Goal: Find specific page/section: Find specific page/section

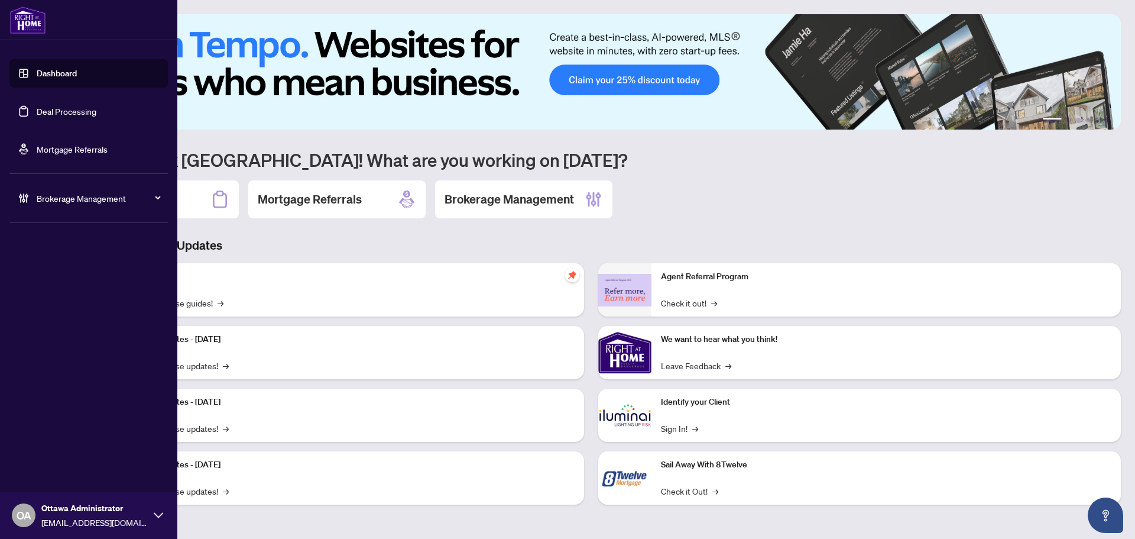
click at [37, 116] on link "Deal Processing" at bounding box center [67, 111] width 60 height 11
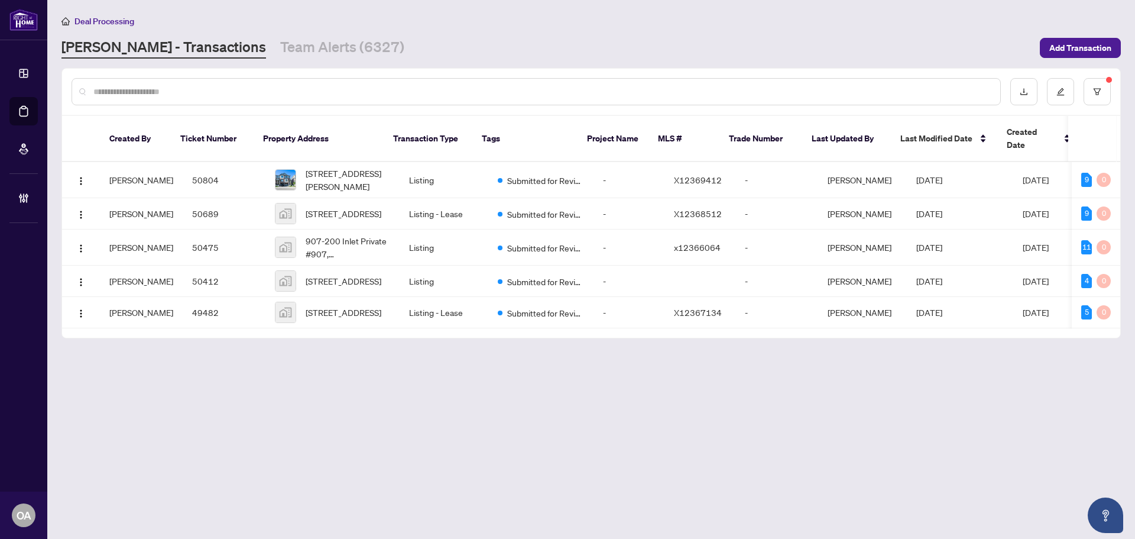
click at [270, 60] on main "Deal Processing [PERSON_NAME] - Transactions Team Alerts (6327) Add Transaction…" at bounding box center [591, 269] width 1088 height 539
click at [280, 46] on link "Team Alerts (6327)" at bounding box center [342, 47] width 124 height 21
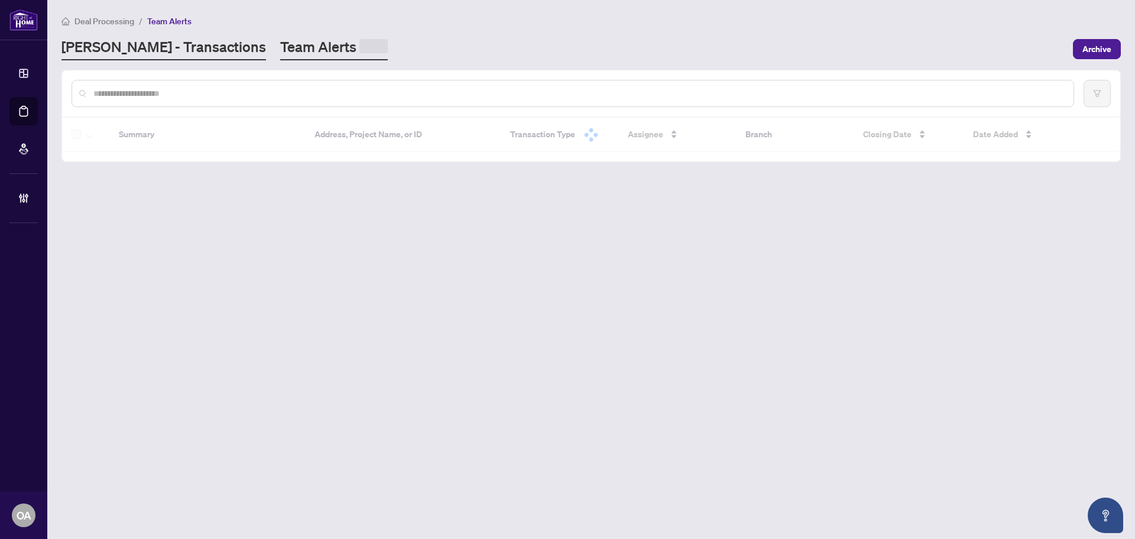
click at [134, 47] on link "RAHR - Transactions" at bounding box center [163, 48] width 205 height 23
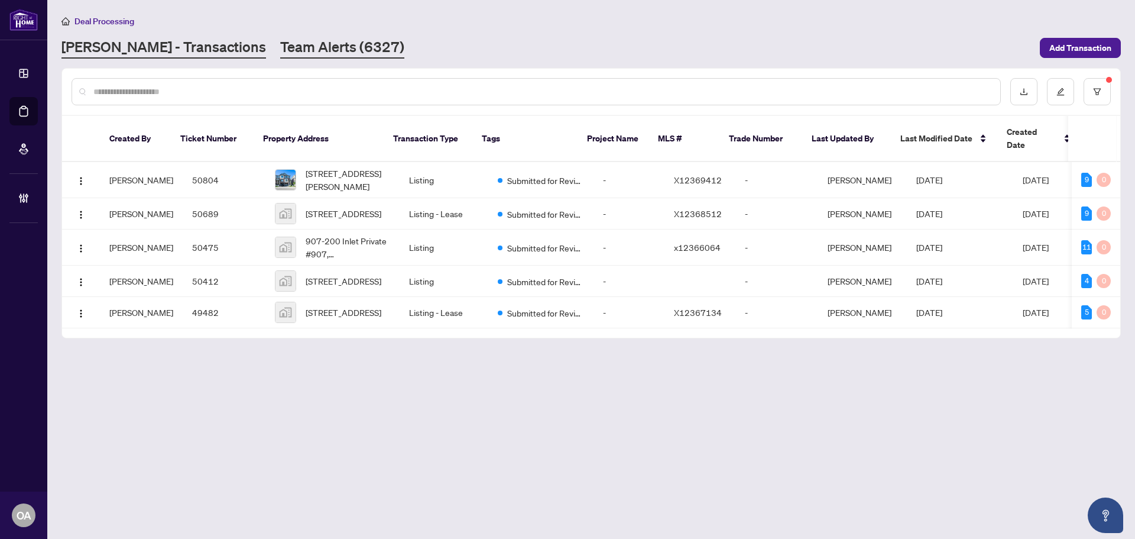
click at [280, 47] on link "Team Alerts (6327)" at bounding box center [342, 47] width 124 height 21
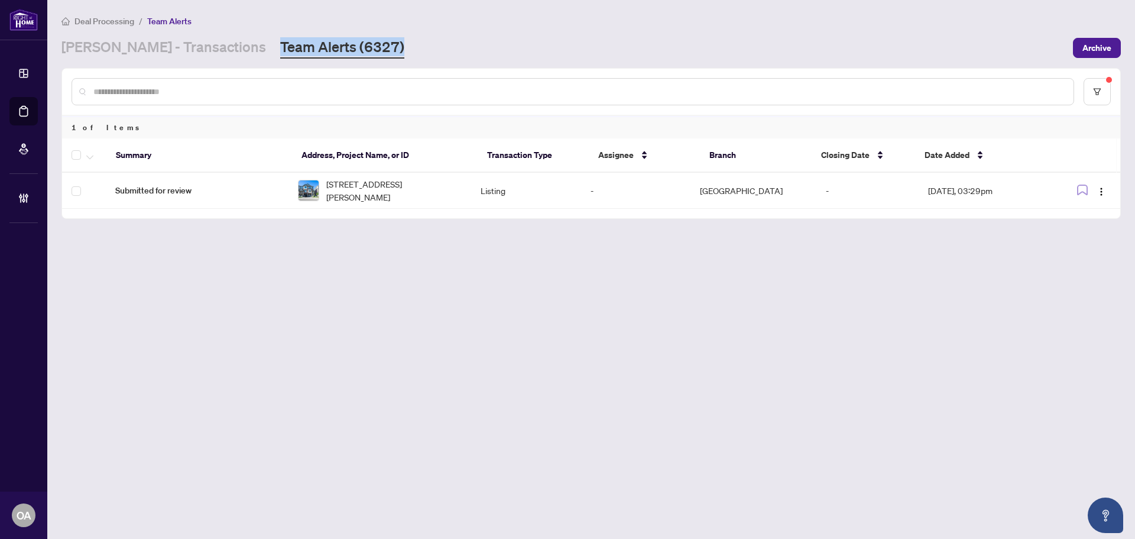
drag, startPoint x: 339, startPoint y: 47, endPoint x: 208, endPoint y: 47, distance: 130.7
click at [208, 47] on div "RAHR - Transactions Team Alerts (6327)" at bounding box center [563, 47] width 1004 height 21
click at [342, 47] on div "RAHR - Transactions Team Alerts (6327)" at bounding box center [563, 47] width 1004 height 21
drag, startPoint x: 342, startPoint y: 47, endPoint x: 188, endPoint y: 48, distance: 153.7
click at [188, 48] on div "RAHR - Transactions Team Alerts (6327)" at bounding box center [563, 47] width 1004 height 21
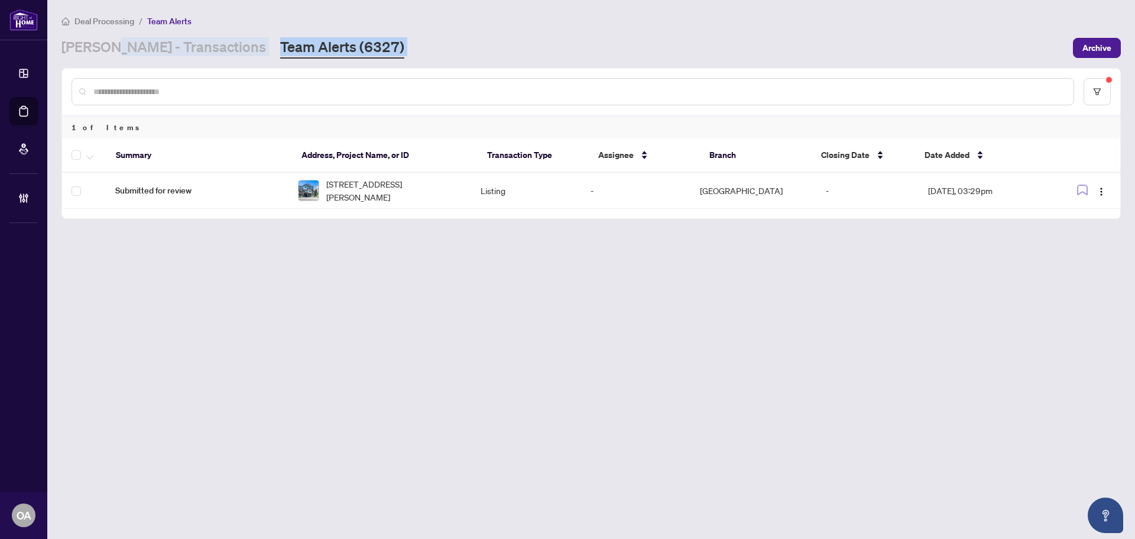
click at [383, 51] on div "RAHR - Transactions Team Alerts (6327)" at bounding box center [563, 47] width 1004 height 21
drag, startPoint x: 348, startPoint y: 44, endPoint x: 209, endPoint y: 38, distance: 139.1
click at [209, 38] on div "RAHR - Transactions Team Alerts (6327)" at bounding box center [563, 47] width 1004 height 21
click at [364, 38] on div "RAHR - Transactions Team Alerts (6327)" at bounding box center [563, 47] width 1004 height 21
drag, startPoint x: 343, startPoint y: 49, endPoint x: 66, endPoint y: 45, distance: 277.3
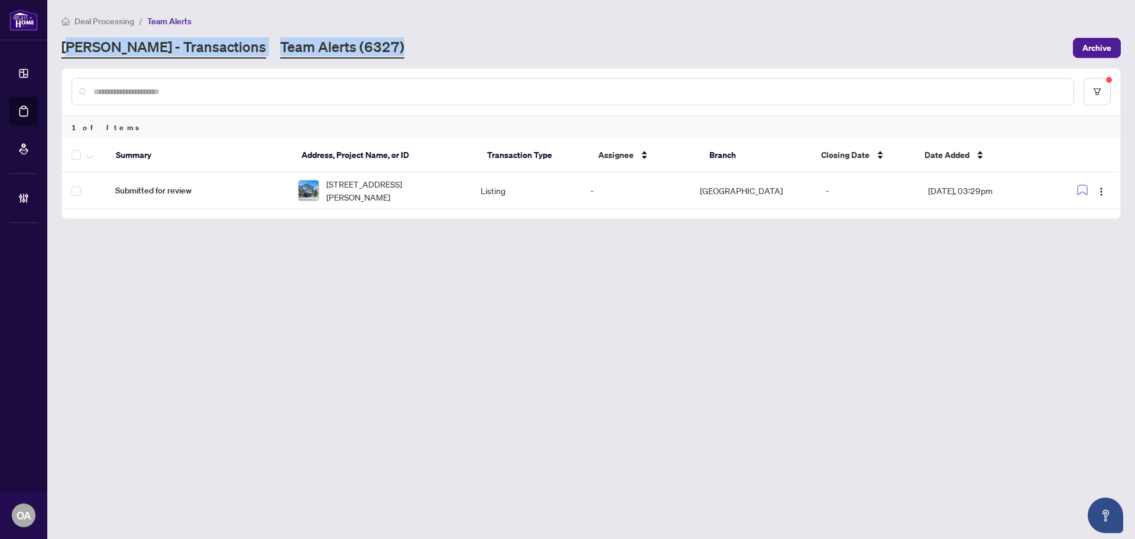
click at [66, 45] on div "RAHR - Transactions Team Alerts (6327)" at bounding box center [563, 47] width 1004 height 21
click at [344, 45] on div "RAHR - Transactions Team Alerts (6327)" at bounding box center [563, 47] width 1004 height 21
click at [166, 50] on link "RAHR - Transactions" at bounding box center [163, 47] width 205 height 21
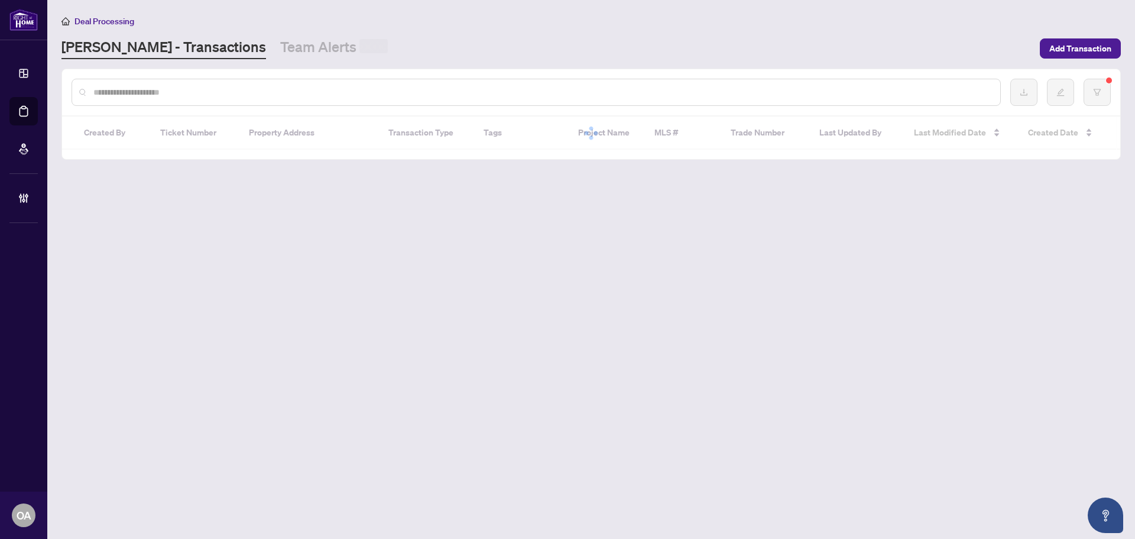
click at [280, 49] on link "Team Alerts" at bounding box center [334, 48] width 108 height 22
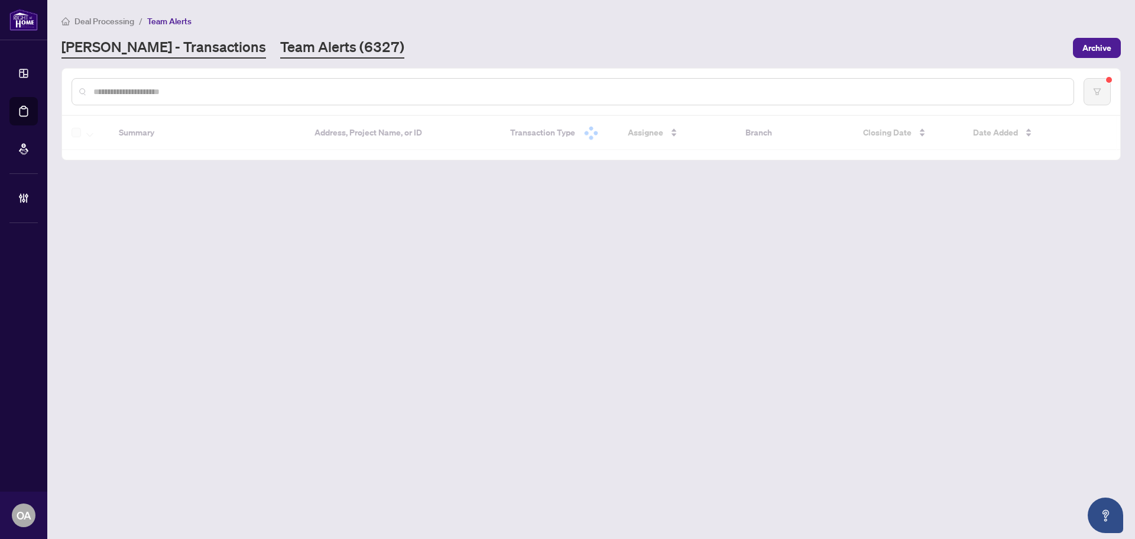
click at [163, 54] on link "RAHR - Transactions" at bounding box center [163, 47] width 205 height 21
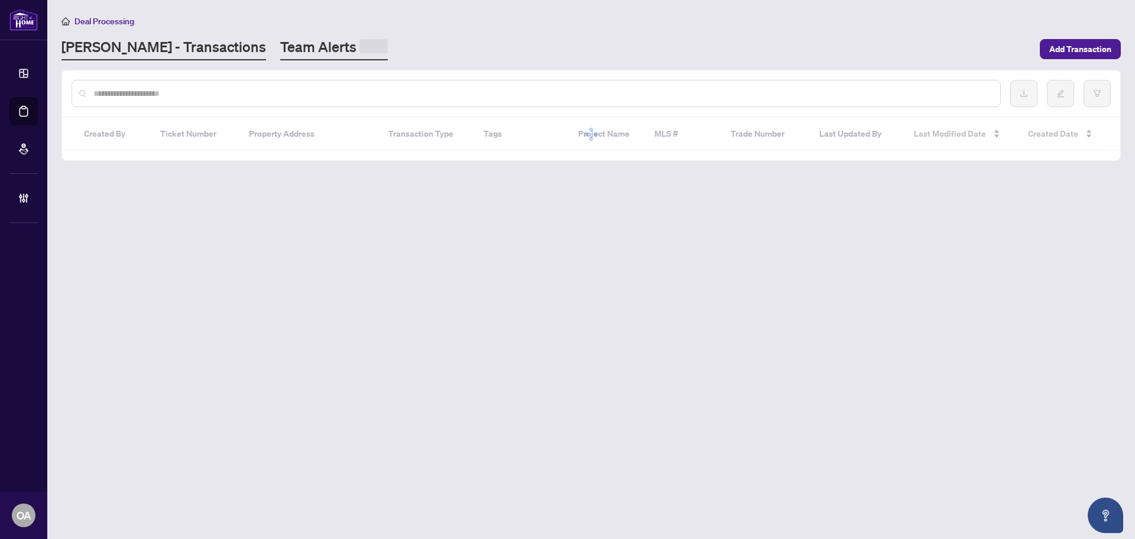
click at [280, 56] on link "Team Alerts" at bounding box center [334, 48] width 108 height 23
click at [282, 47] on link "Team Alerts" at bounding box center [334, 48] width 108 height 23
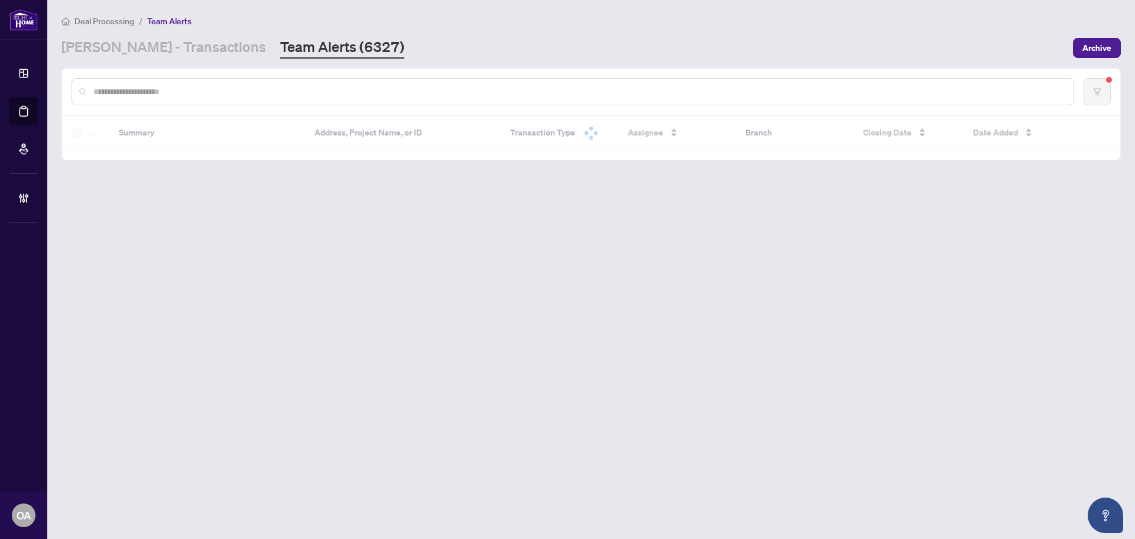
click at [289, 265] on main "Deal Processing / Team Alerts RAHR - Transactions Team Alerts (6327) Archive Su…" at bounding box center [591, 269] width 1088 height 539
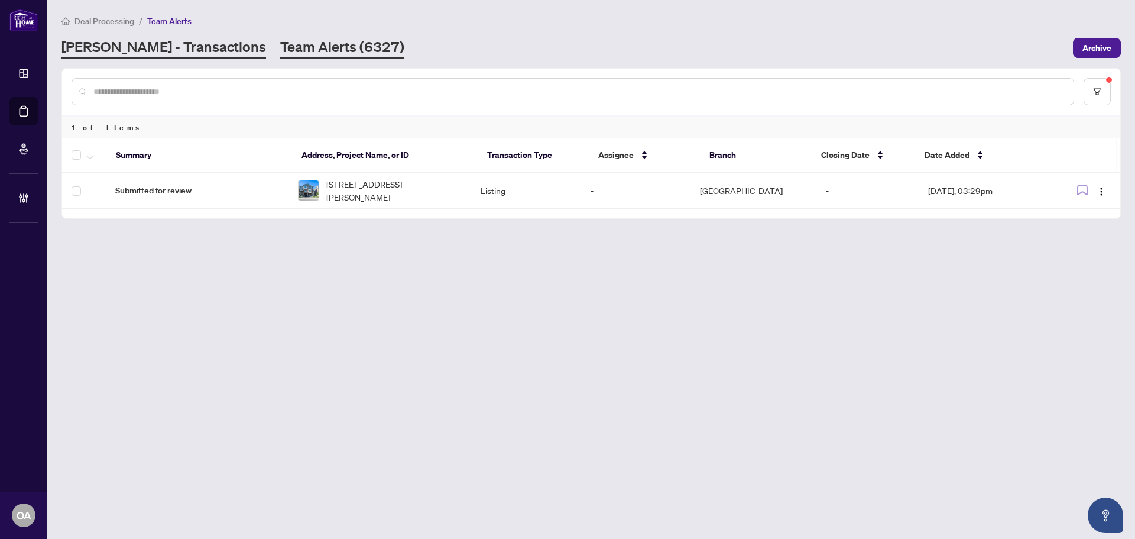
click at [154, 43] on link "RAHR - Transactions" at bounding box center [163, 47] width 205 height 21
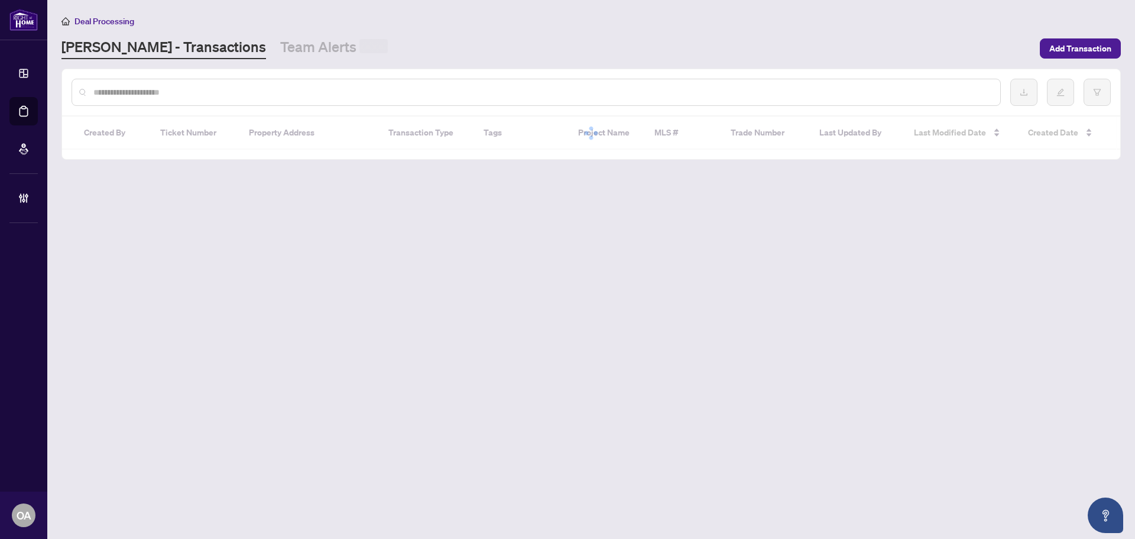
click at [359, 43] on span at bounding box center [373, 46] width 28 height 14
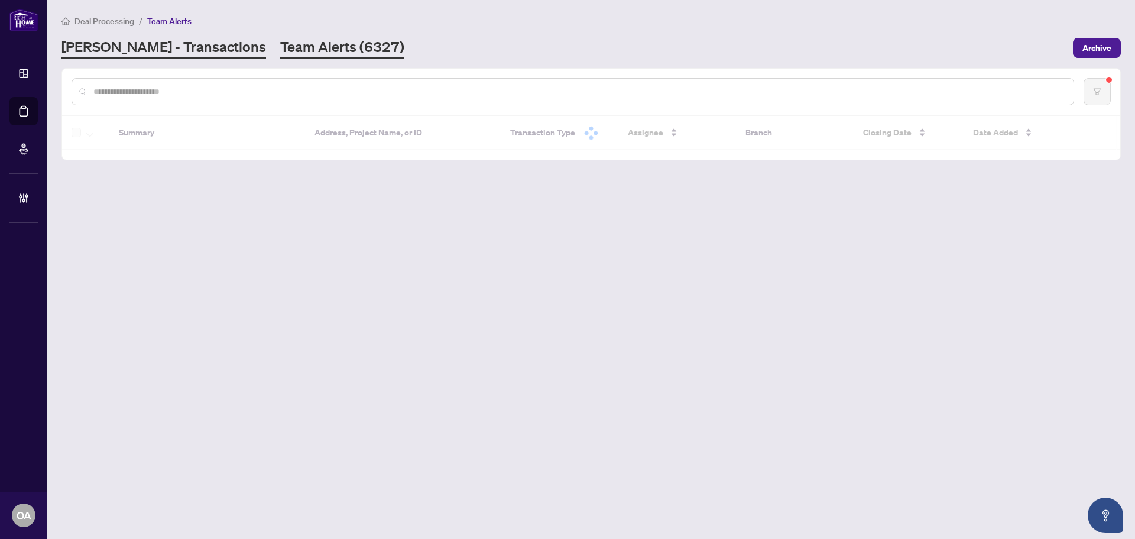
click at [170, 53] on link "RAHR - Transactions" at bounding box center [163, 47] width 205 height 21
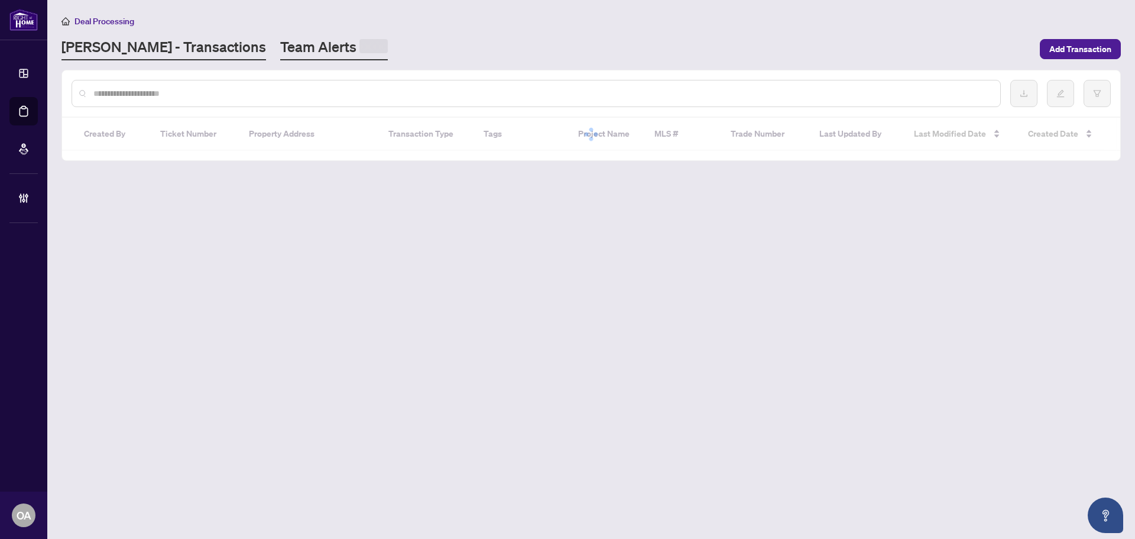
click at [280, 53] on link "Team Alerts" at bounding box center [334, 48] width 108 height 23
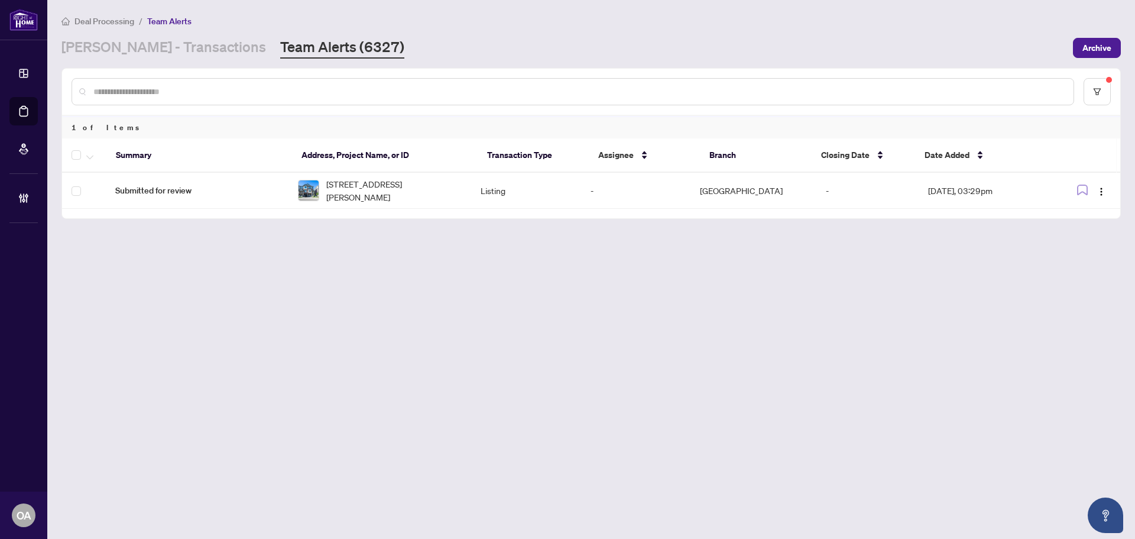
click at [309, 286] on main "Deal Processing / Team Alerts RAHR - Transactions Team Alerts (6327) Archive 1 …" at bounding box center [591, 269] width 1088 height 539
click at [647, 365] on main "Deal Processing / Team Alerts RAHR - Transactions Team Alerts (6327) Archive 1 …" at bounding box center [591, 269] width 1088 height 539
click at [243, 247] on main "Deal Processing / Team Alerts RAHR - Transactions Team Alerts (6327) Archive 1 …" at bounding box center [591, 269] width 1088 height 539
click at [278, 265] on main "Deal Processing / Team Alerts RAHR - Transactions Team Alerts (6327) Archive 1 …" at bounding box center [591, 269] width 1088 height 539
click at [81, 195] on td at bounding box center [84, 191] width 44 height 36
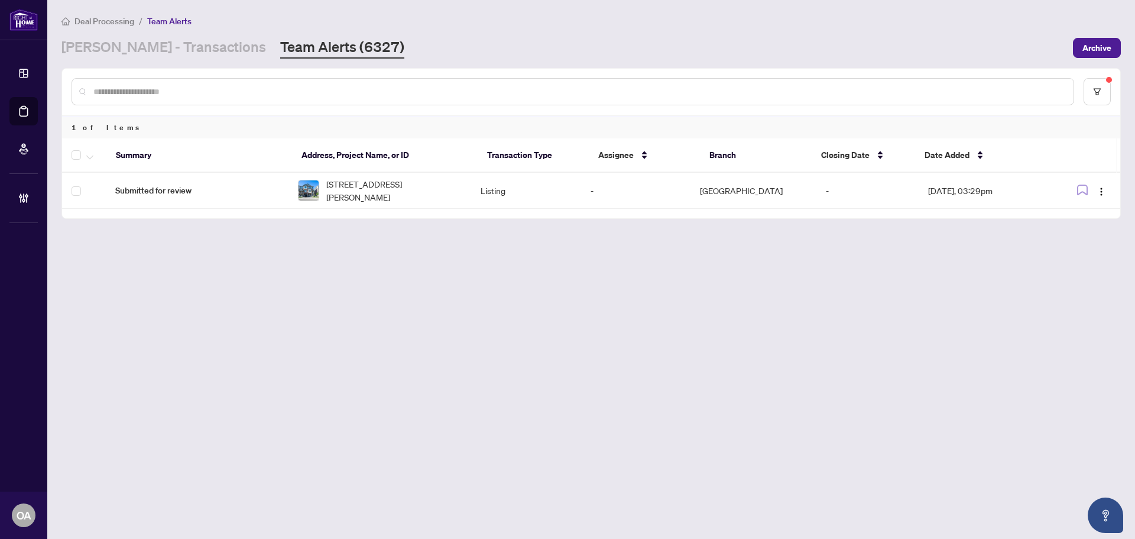
click at [269, 310] on main "Deal Processing / Team Alerts RAHR - Transactions Team Alerts (6327) Archive 1 …" at bounding box center [591, 269] width 1088 height 539
click at [157, 57] on link "RAHR - Transactions" at bounding box center [163, 47] width 205 height 21
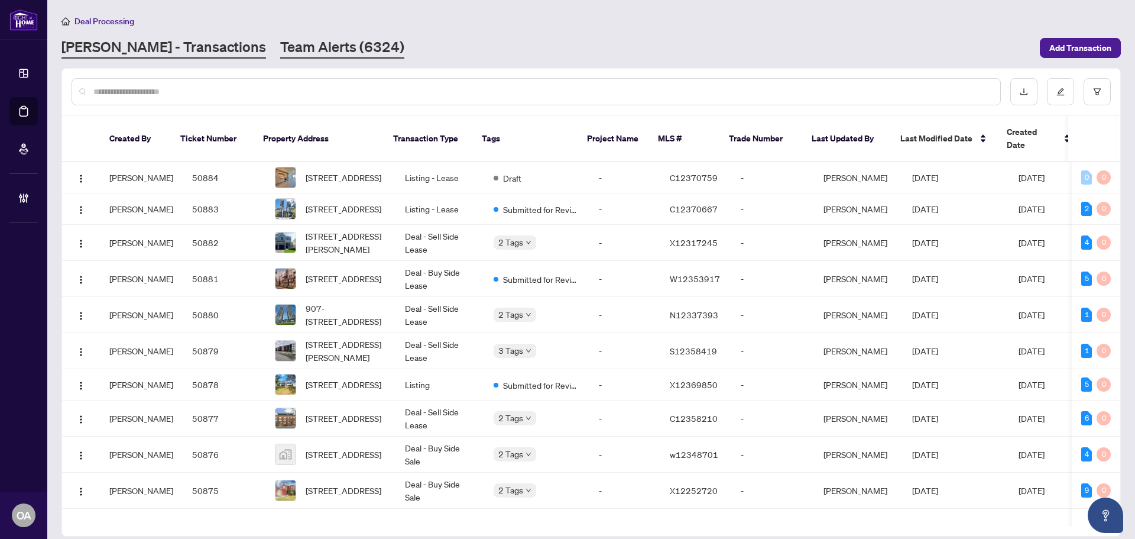
click at [280, 39] on link "Team Alerts (6324)" at bounding box center [342, 47] width 124 height 21
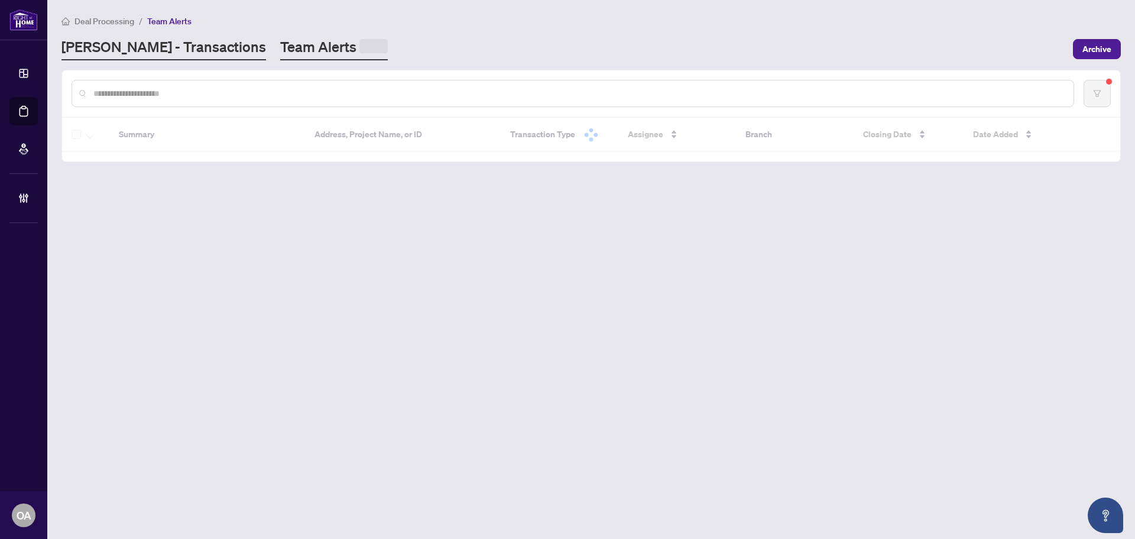
click at [145, 40] on link "RAHR - Transactions" at bounding box center [163, 48] width 205 height 23
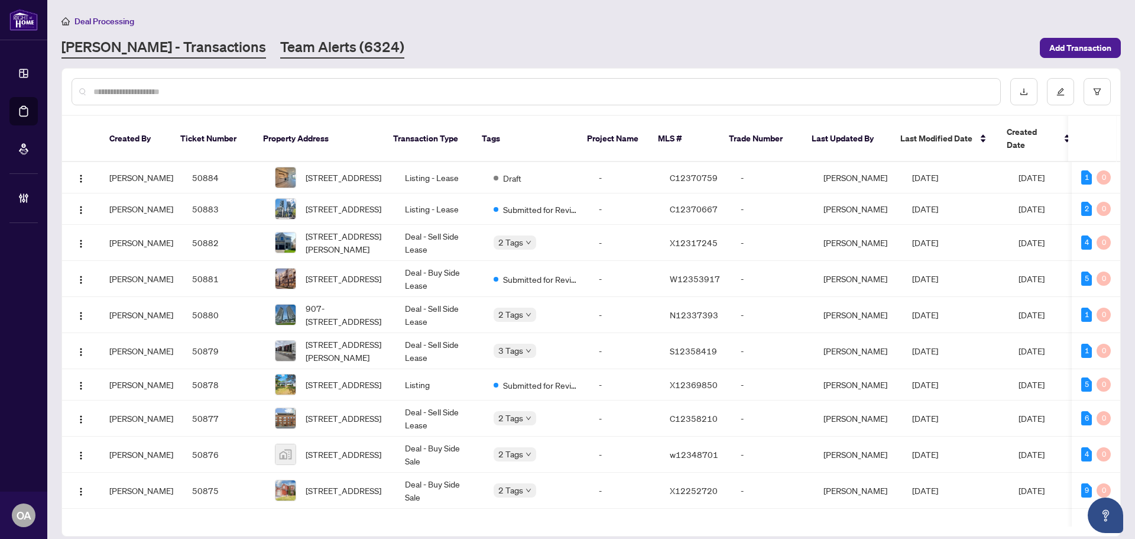
click at [302, 45] on link "Team Alerts (6324)" at bounding box center [342, 47] width 124 height 21
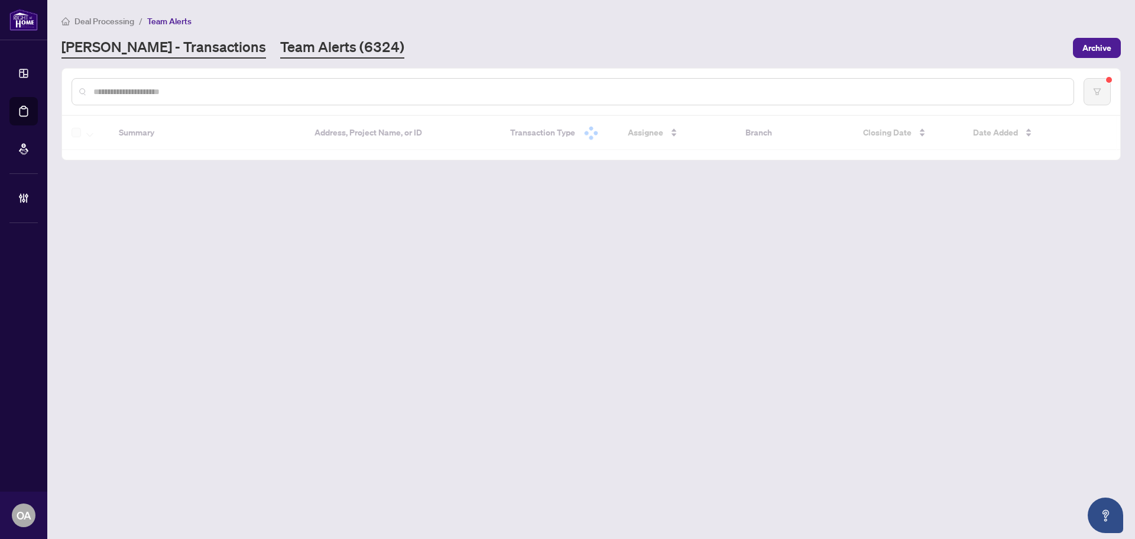
click at [144, 49] on link "RAHR - Transactions" at bounding box center [163, 47] width 205 height 21
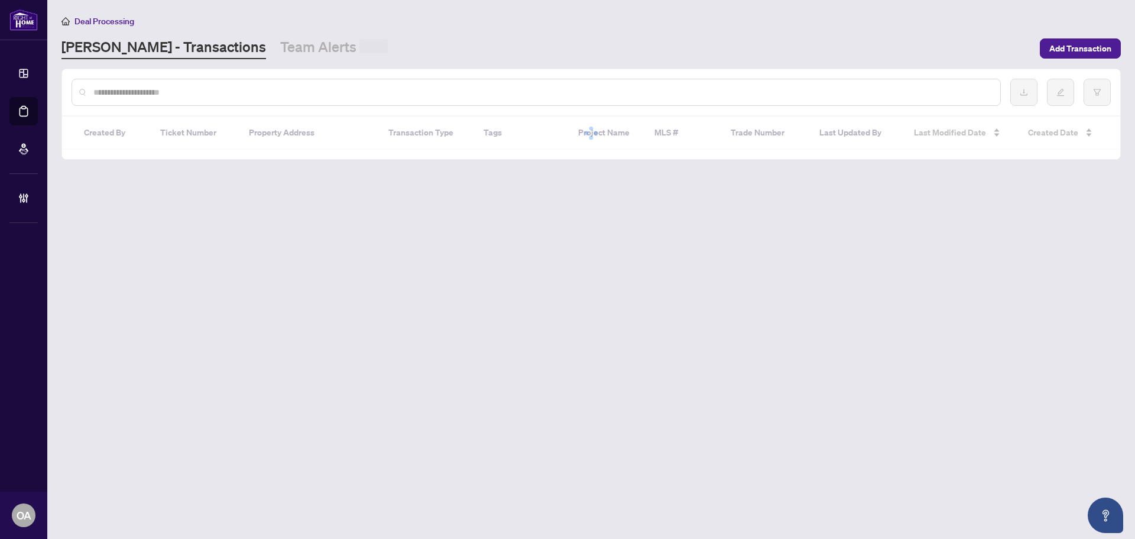
click at [282, 49] on link "Team Alerts" at bounding box center [334, 48] width 108 height 22
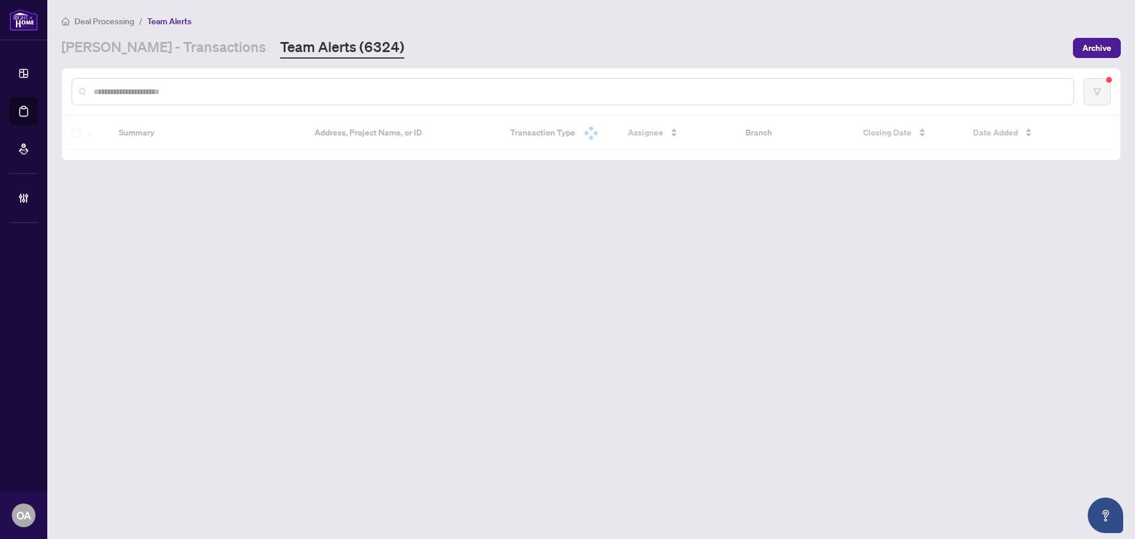
drag, startPoint x: 226, startPoint y: 53, endPoint x: 216, endPoint y: 56, distance: 10.7
click at [280, 53] on link "Team Alerts (6324)" at bounding box center [342, 47] width 124 height 21
click at [147, 48] on link "RAHR - Transactions" at bounding box center [163, 47] width 205 height 21
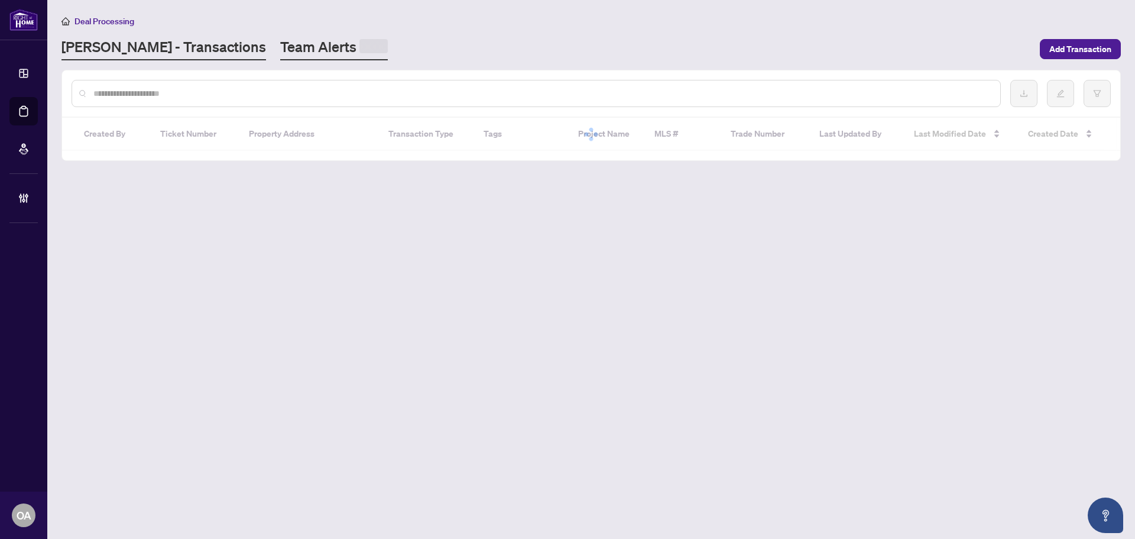
click at [280, 48] on link "Team Alerts" at bounding box center [334, 48] width 108 height 23
click at [280, 46] on link "Team Alerts (6324)" at bounding box center [342, 47] width 124 height 21
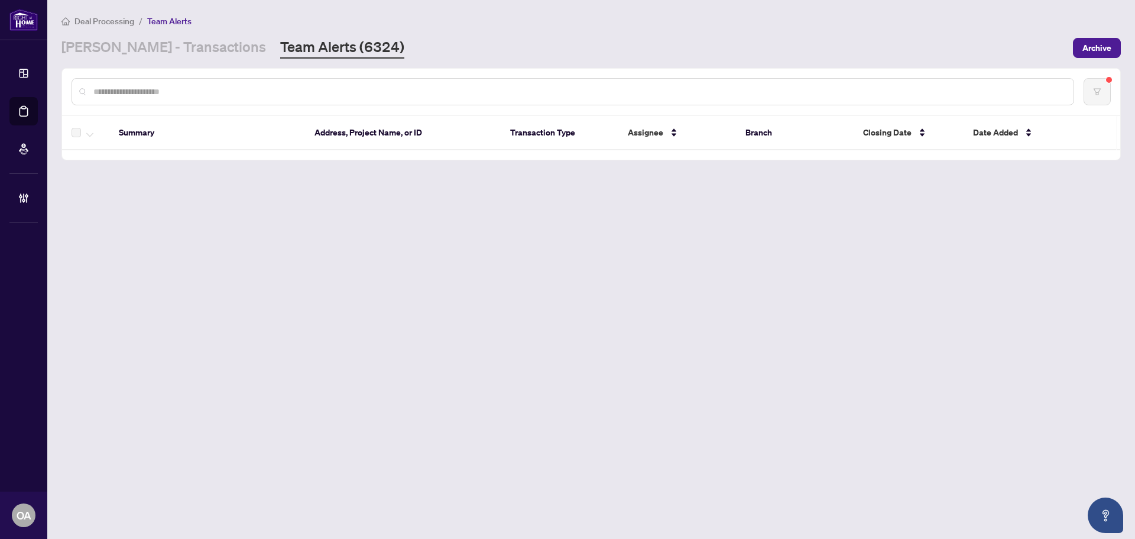
click at [155, 51] on link "RAHR - Transactions" at bounding box center [163, 47] width 205 height 21
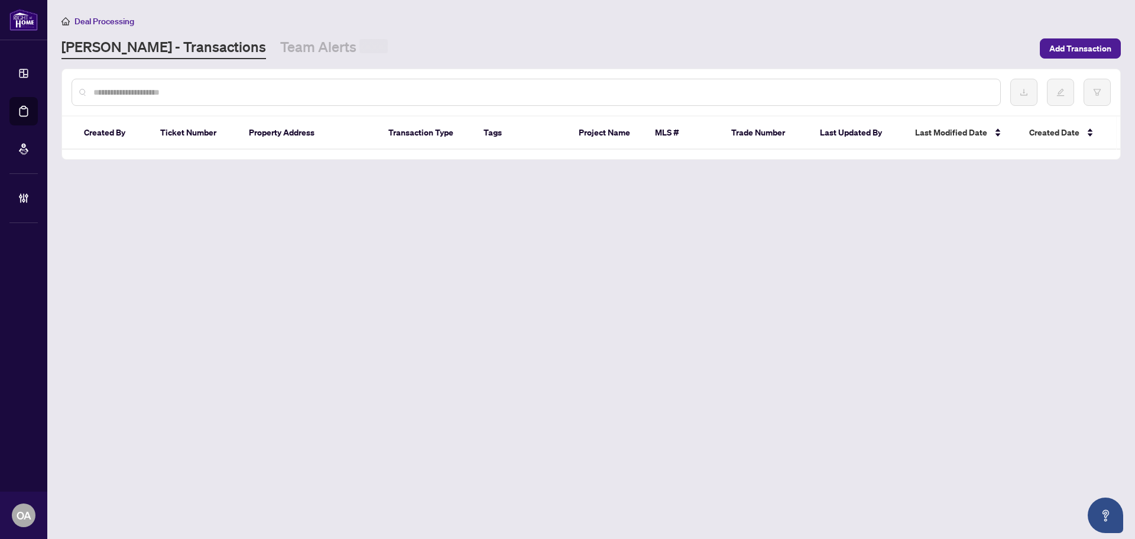
click at [151, 48] on link "RAHR - Transactions" at bounding box center [163, 48] width 205 height 22
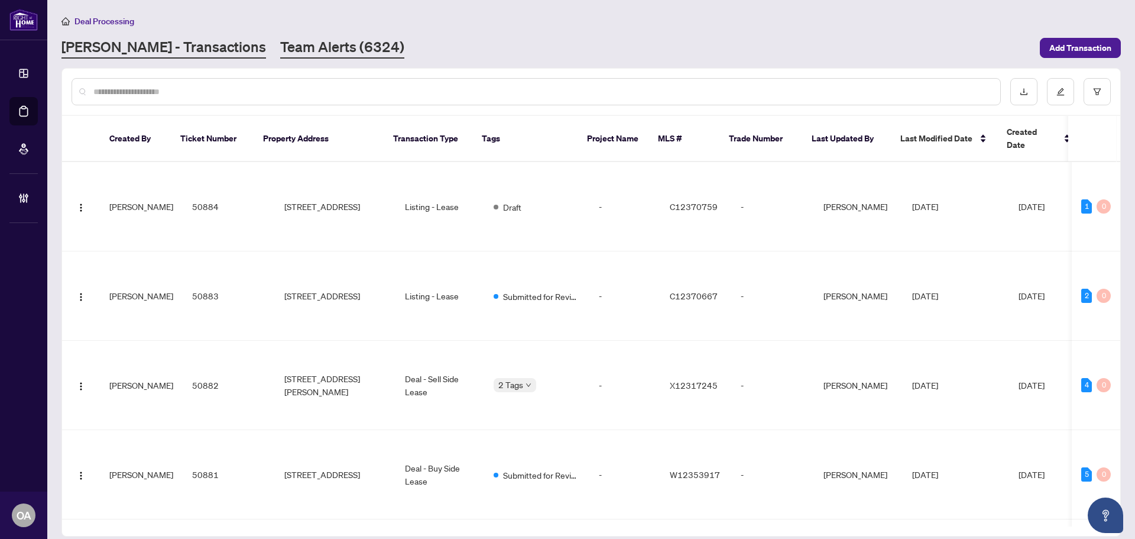
click at [283, 48] on link "Team Alerts (6324)" at bounding box center [342, 47] width 124 height 21
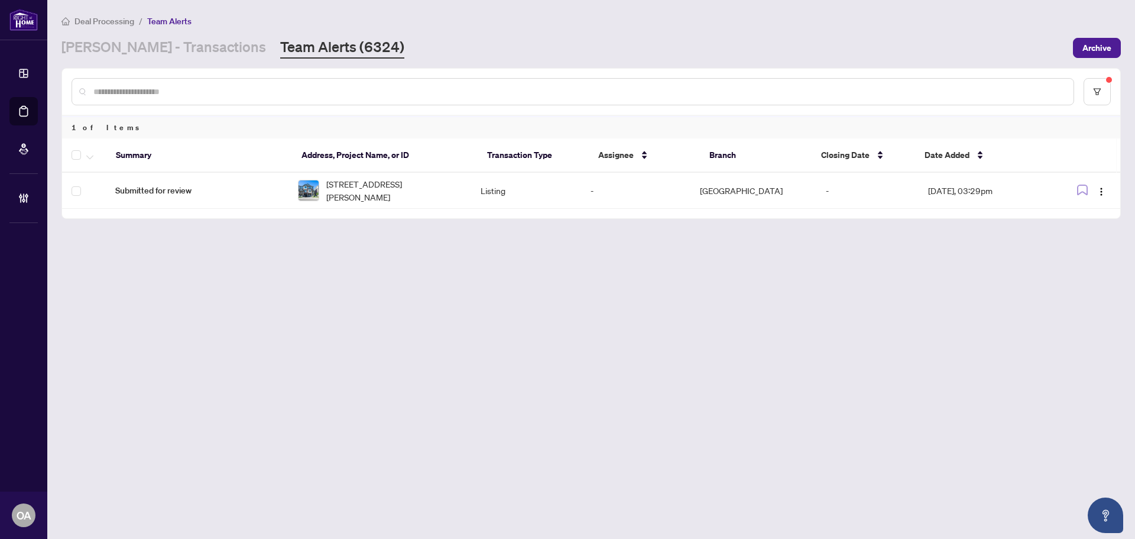
click at [283, 96] on input "text" at bounding box center [578, 91] width 971 height 13
paste input "*****"
type input "*****"
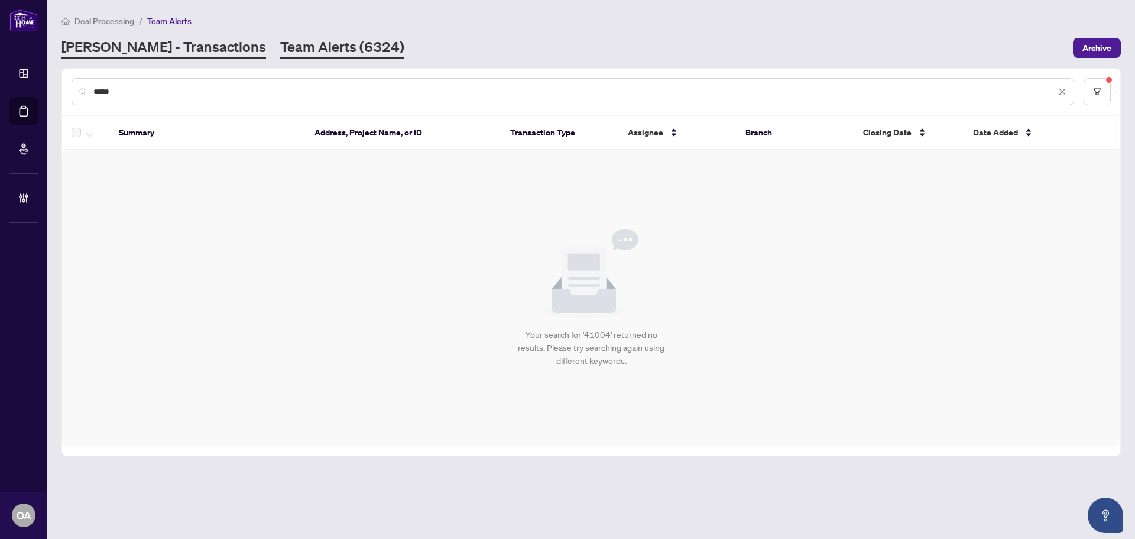
click at [138, 50] on link "RAHR - Transactions" at bounding box center [163, 47] width 205 height 21
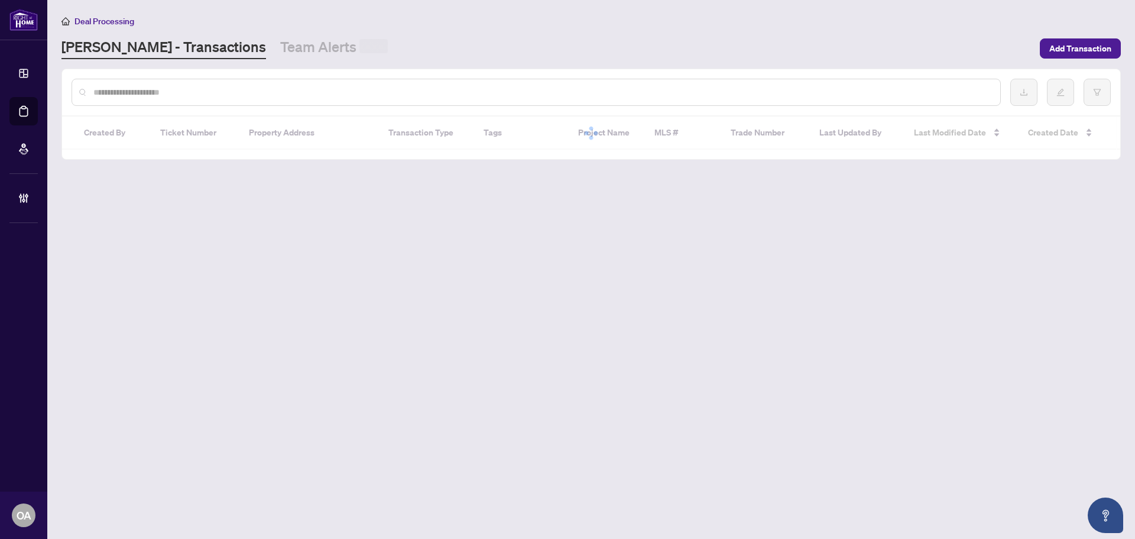
click at [147, 98] on input "text" at bounding box center [541, 92] width 897 height 13
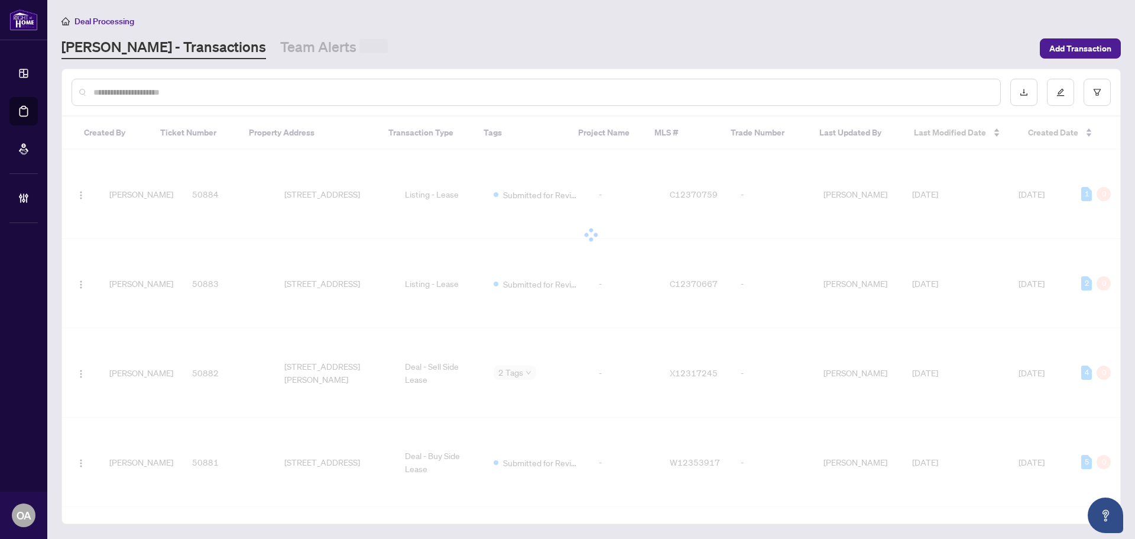
paste input "*****"
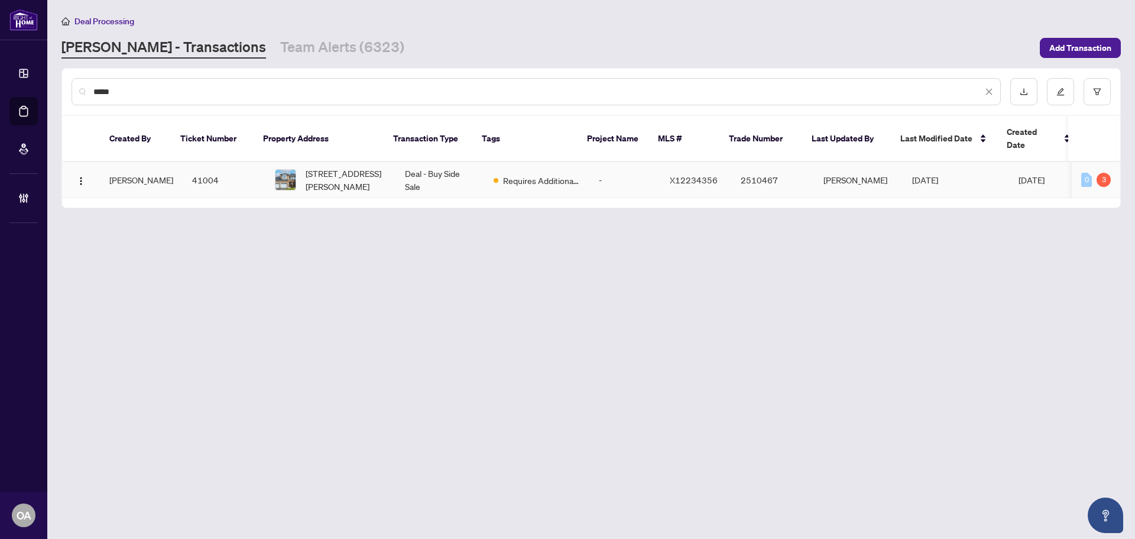
type input "*****"
click at [339, 171] on span "27 Desmond Trudeau Dr, Arnprior, Ontario, Canada" at bounding box center [346, 180] width 80 height 26
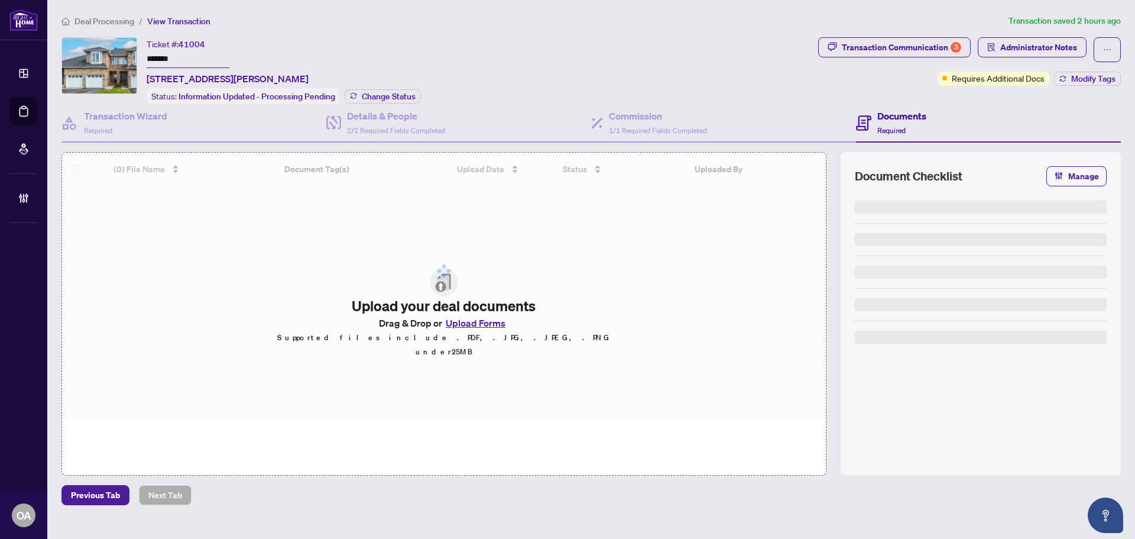
click at [1018, 30] on div "Deal Processing / View Transaction Transaction saved 2 hours ago Ticket #: 4100…" at bounding box center [591, 259] width 1069 height 491
click at [1027, 38] on span "Administrator Notes" at bounding box center [1038, 47] width 77 height 19
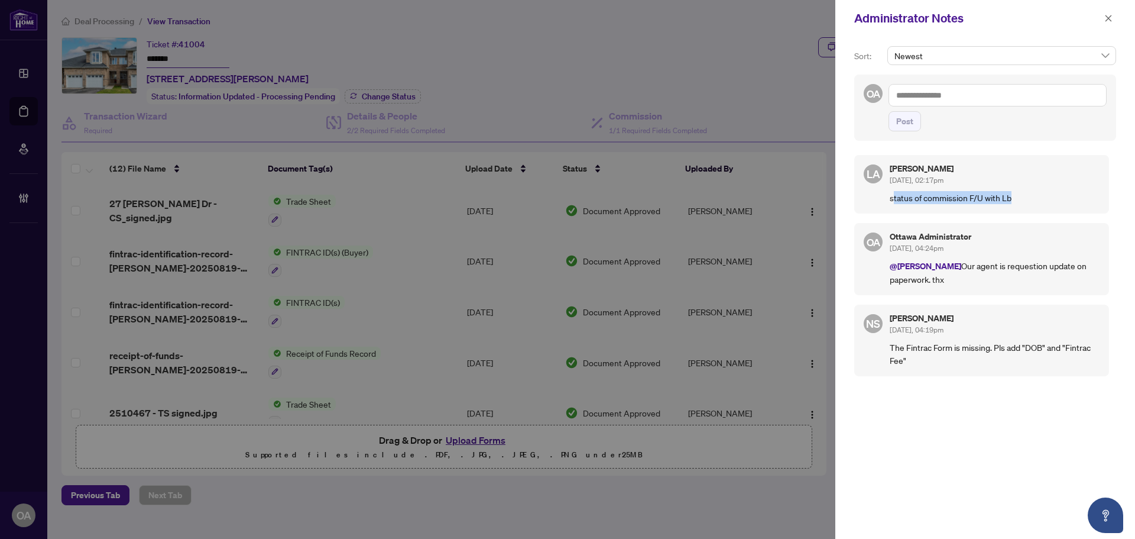
drag, startPoint x: 893, startPoint y: 197, endPoint x: 1026, endPoint y: 197, distance: 133.0
click at [1026, 197] on p "status of commission F/U with Lb" at bounding box center [995, 197] width 210 height 13
drag, startPoint x: 929, startPoint y: 195, endPoint x: 994, endPoint y: 195, distance: 65.0
click at [951, 195] on p "status of commission F/U with Lb" at bounding box center [995, 197] width 210 height 13
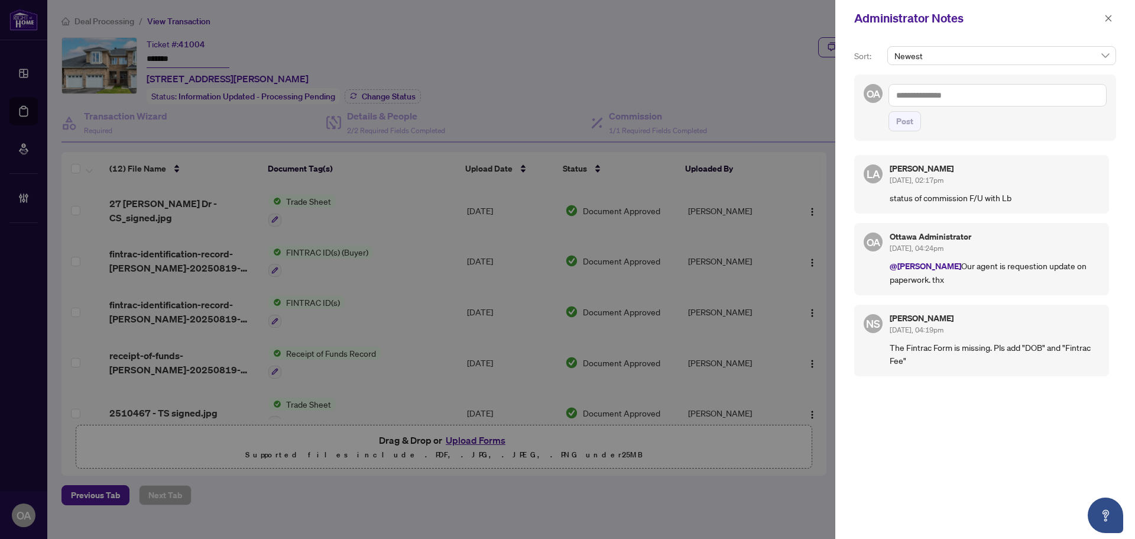
click at [994, 195] on p "status of commission F/U with Lb" at bounding box center [995, 197] width 210 height 13
click at [922, 199] on p "status of commission F/U with Lb" at bounding box center [995, 197] width 210 height 13
click at [913, 200] on p "status of commission F/U with Lb" at bounding box center [995, 197] width 210 height 13
drag, startPoint x: 894, startPoint y: 199, endPoint x: 1004, endPoint y: 199, distance: 110.6
click at [1003, 199] on p "status of commission F/U with Lb" at bounding box center [995, 197] width 210 height 13
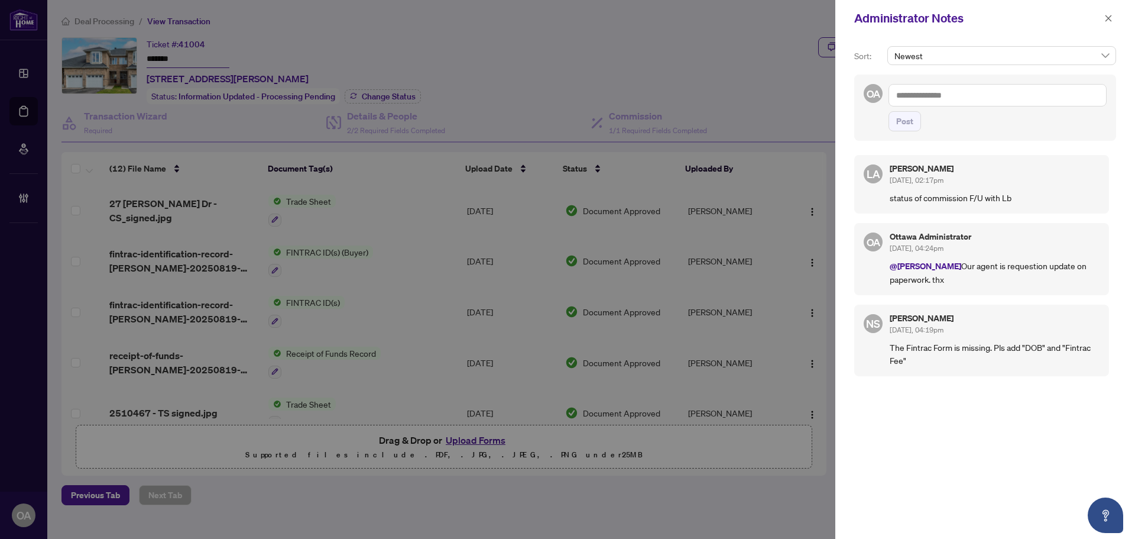
click at [1004, 199] on p "status of commission F/U with Lb" at bounding box center [995, 197] width 210 height 13
drag, startPoint x: 976, startPoint y: 201, endPoint x: 1017, endPoint y: 199, distance: 42.0
click at [1015, 199] on p "status of commission F/U with Lb" at bounding box center [995, 197] width 210 height 13
click at [1017, 199] on p "status of commission F/U with Lb" at bounding box center [995, 197] width 210 height 13
click at [1114, 21] on button "button" at bounding box center [1108, 18] width 15 height 14
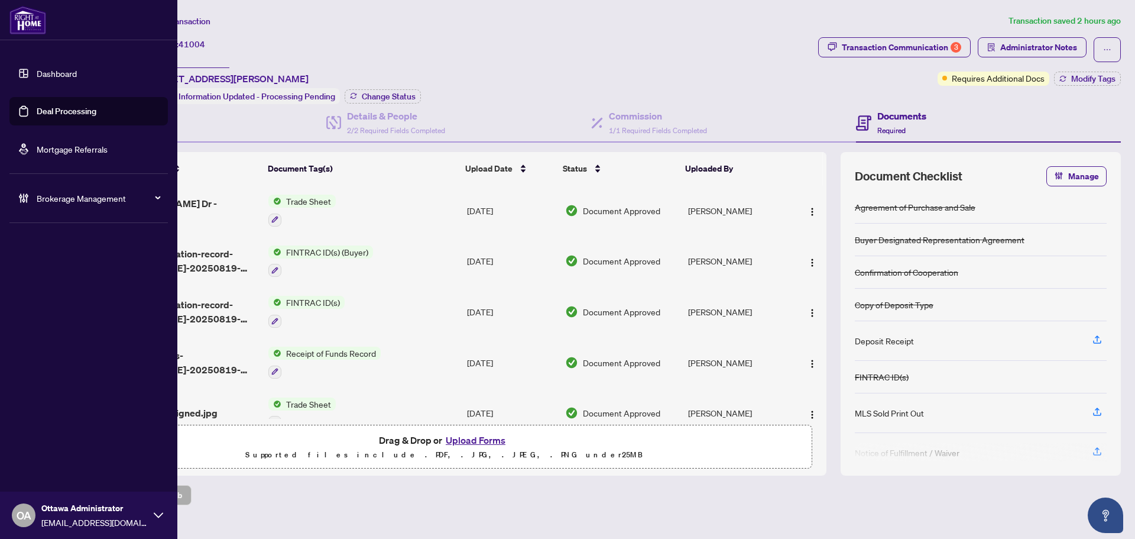
click at [37, 112] on link "Deal Processing" at bounding box center [67, 111] width 60 height 11
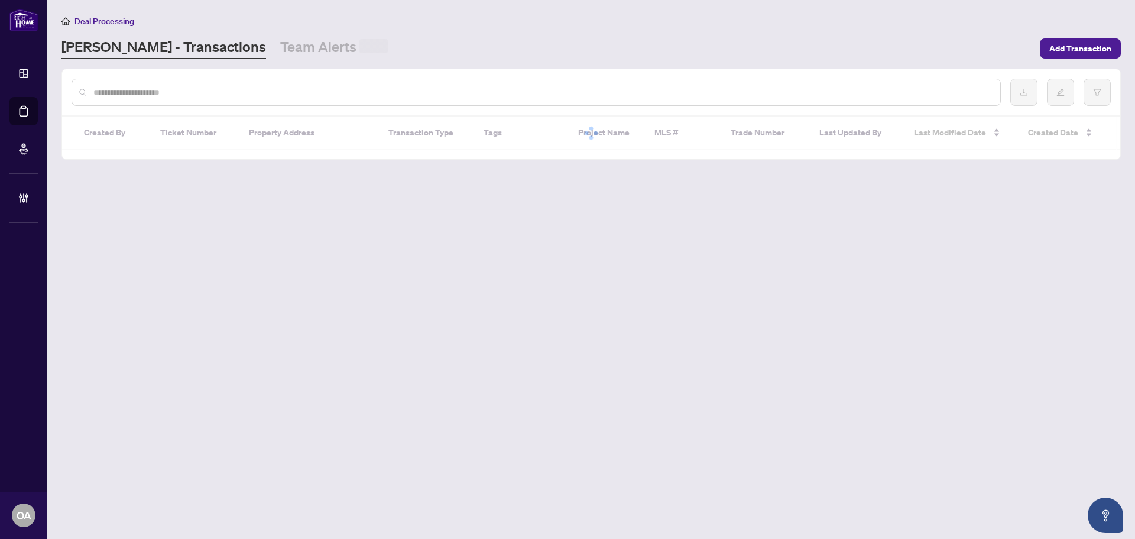
click at [242, 88] on input "text" at bounding box center [541, 92] width 897 height 13
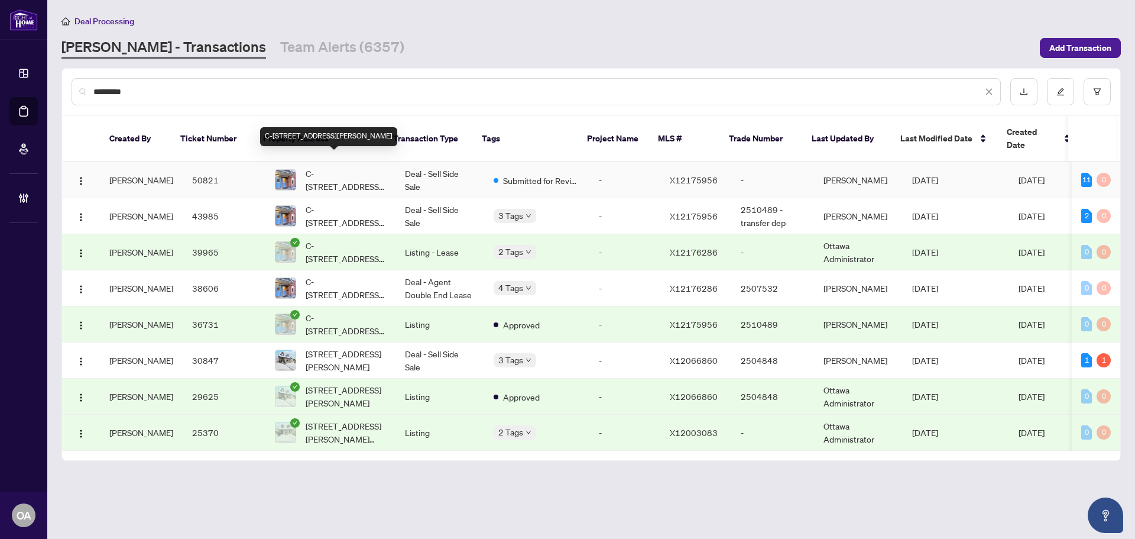
type input "*********"
click at [358, 168] on span "C-90 TEMPLETON St, Ottawa, Ontario K1N 6X3, Canada" at bounding box center [346, 180] width 80 height 26
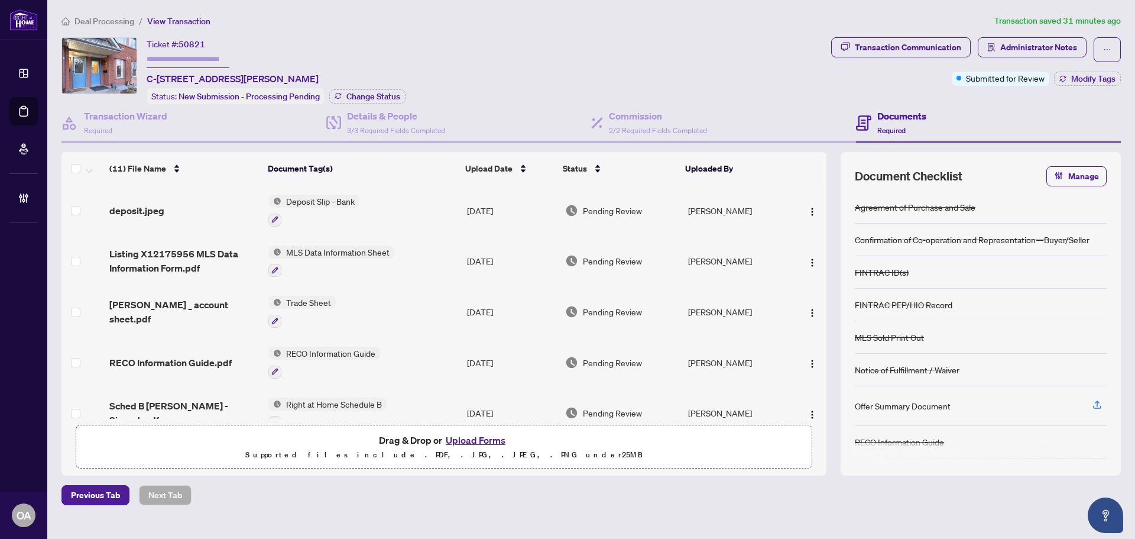
drag, startPoint x: 21, startPoint y: 118, endPoint x: 31, endPoint y: 117, distance: 10.1
click at [0, 0] on link "Deal Processing" at bounding box center [0, 0] width 0 height 0
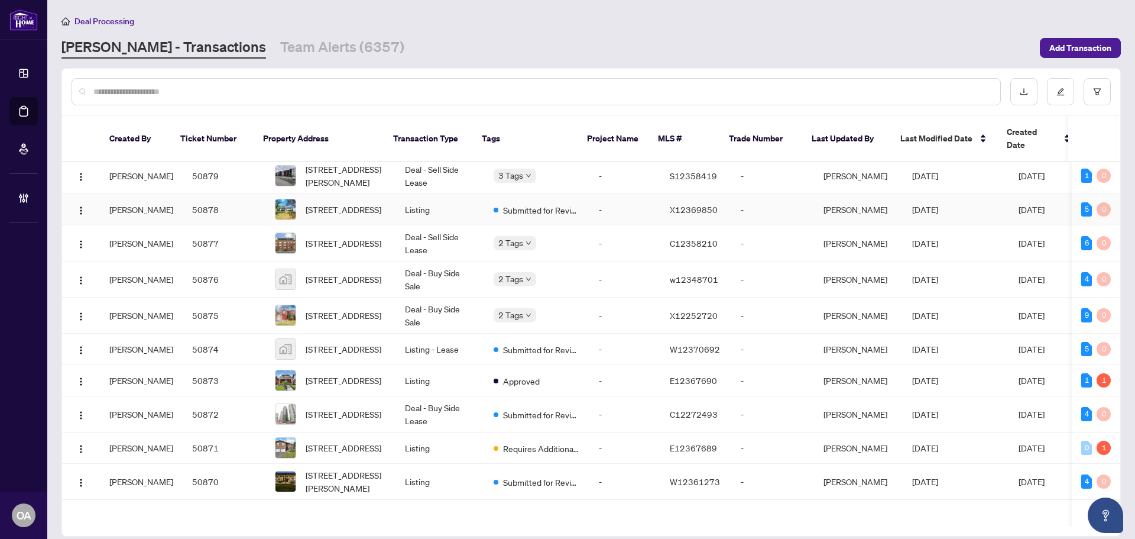
scroll to position [177, 0]
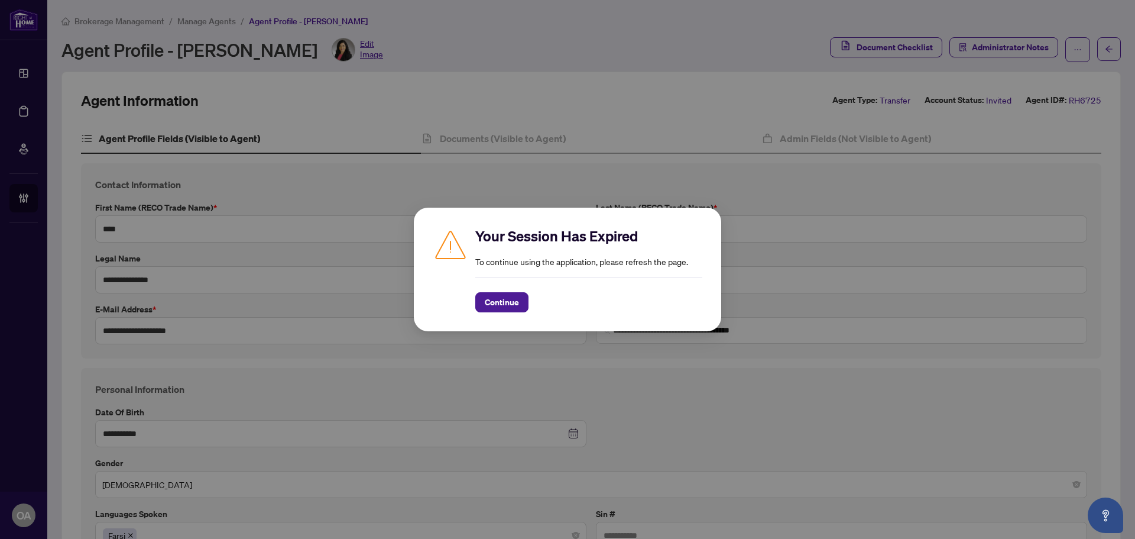
scroll to position [164, 0]
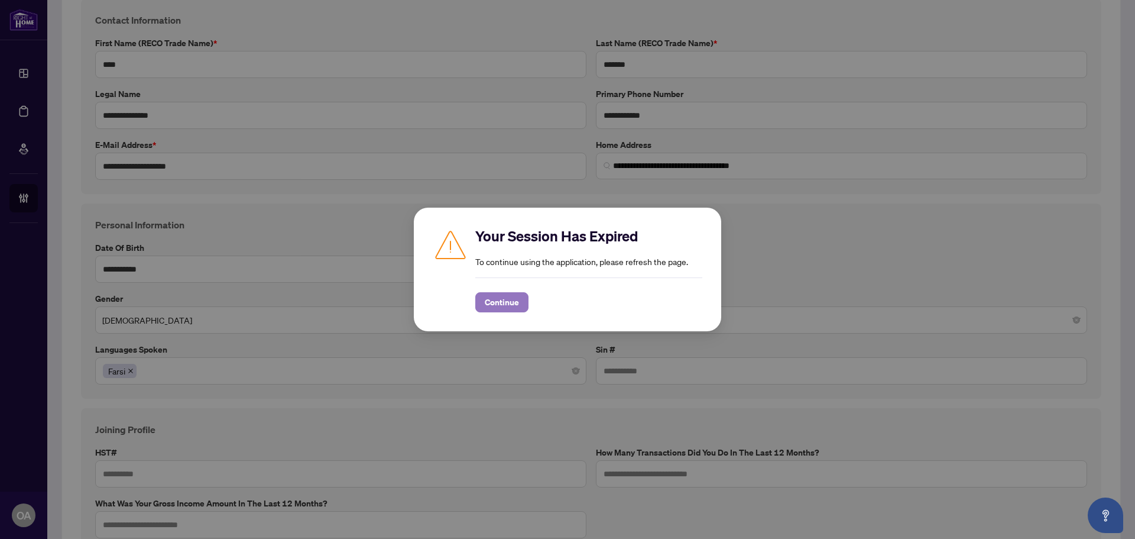
click at [504, 306] on span "Continue" at bounding box center [502, 302] width 34 height 19
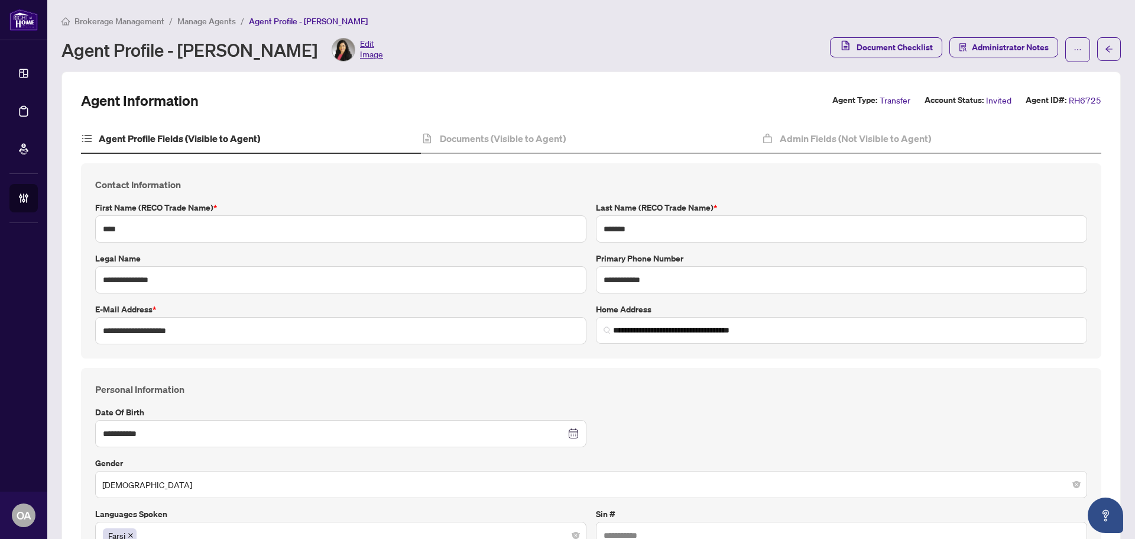
scroll to position [699, 0]
